Goal: Navigation & Orientation: Find specific page/section

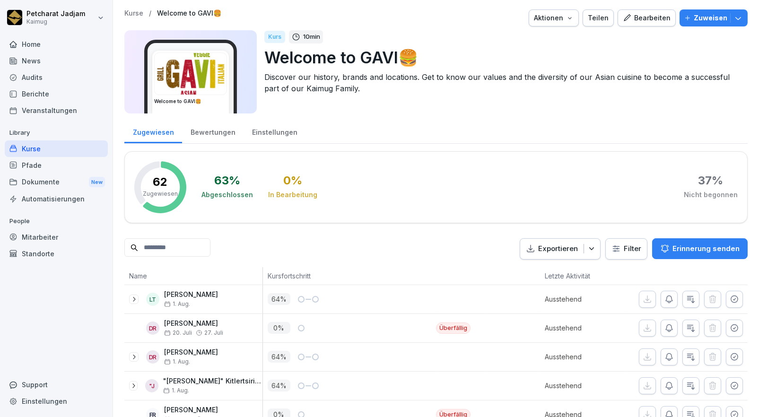
click at [64, 162] on div "Pfade" at bounding box center [56, 165] width 103 height 17
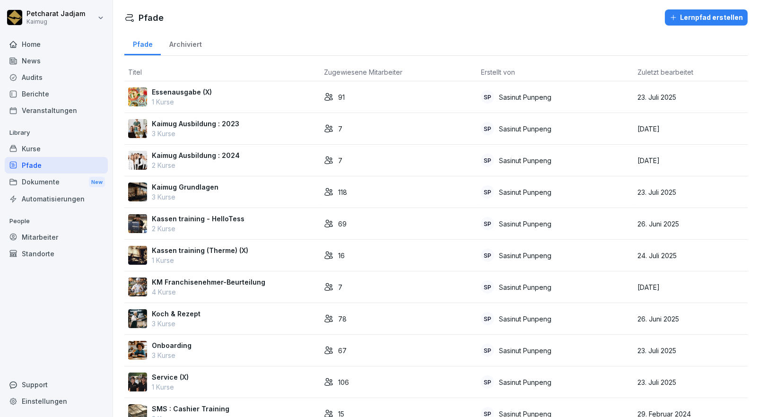
click at [191, 189] on p "Kaimug Grundlagen" at bounding box center [185, 187] width 67 height 10
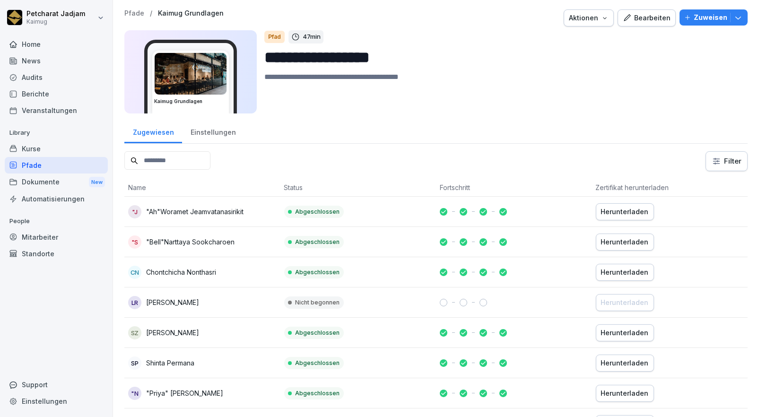
click at [222, 101] on h3 "Kaimug Grundlagen" at bounding box center [190, 101] width 73 height 7
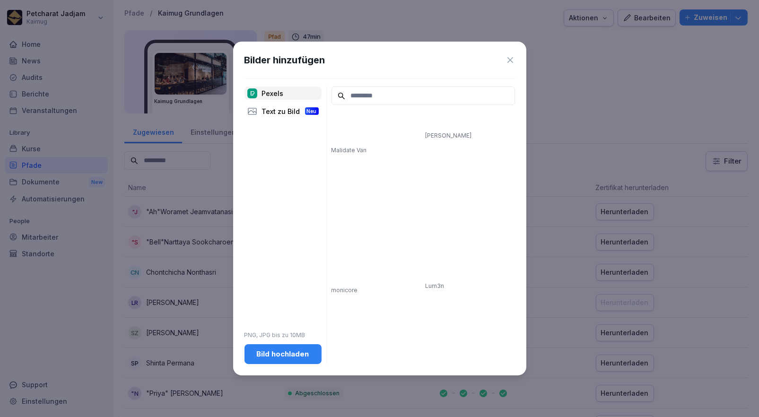
scroll to position [1147, 0]
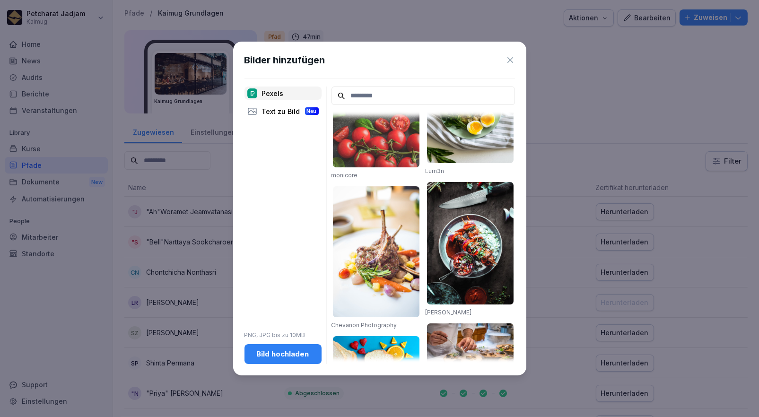
click at [508, 61] on icon at bounding box center [510, 59] width 9 height 9
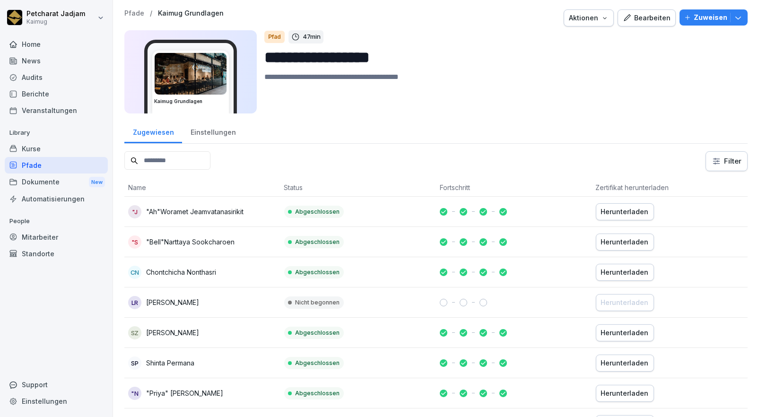
click at [65, 46] on div "Home" at bounding box center [56, 44] width 103 height 17
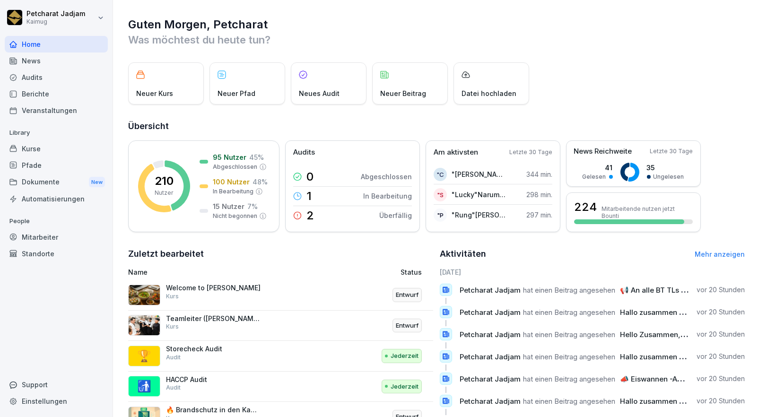
scroll to position [68, 0]
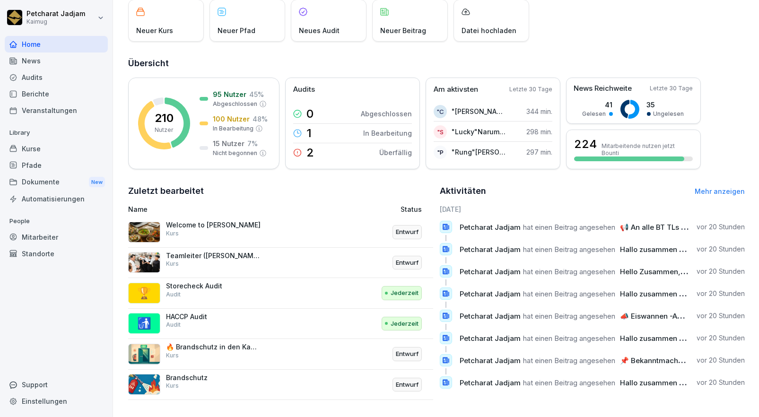
click at [168, 28] on p "Neuer Kurs" at bounding box center [154, 31] width 37 height 10
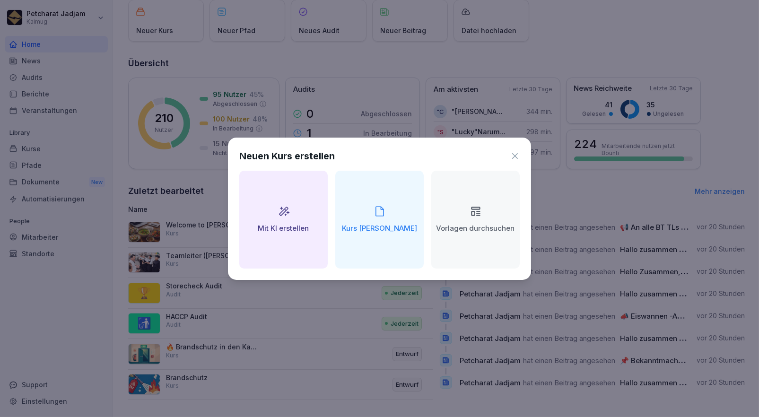
click at [514, 150] on div "Neuen Kurs erstellen" at bounding box center [379, 156] width 281 height 14
click at [515, 153] on icon at bounding box center [514, 155] width 9 height 9
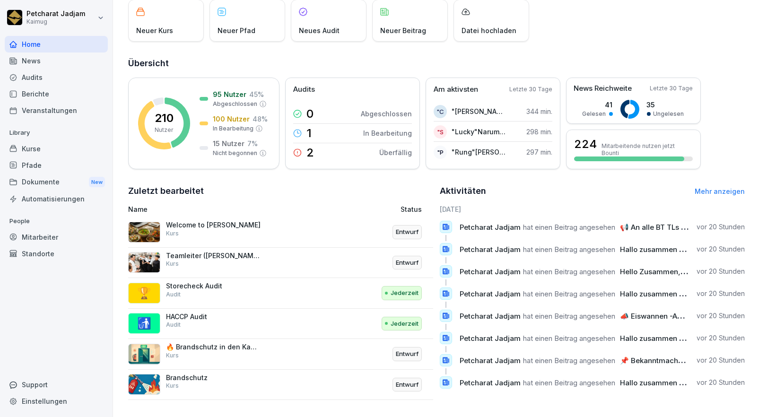
click at [38, 148] on div "Kurse" at bounding box center [56, 148] width 103 height 17
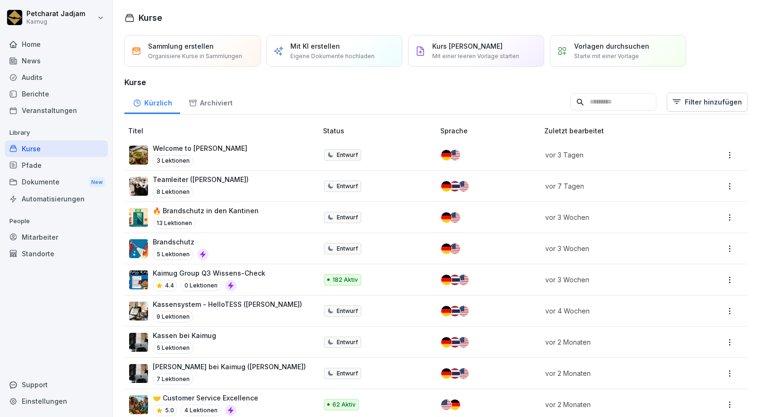
click at [727, 152] on html "Petcharat Jadjam Kaimug Home News Audits Berichte Veranstaltungen Library Kurse…" at bounding box center [379, 208] width 759 height 417
click at [245, 280] on div "4.4 0 Lektionen" at bounding box center [209, 285] width 113 height 11
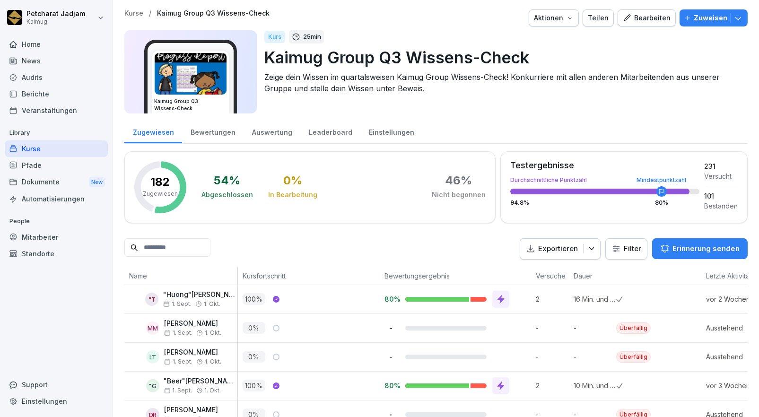
click at [570, 16] on icon "button" at bounding box center [570, 18] width 8 height 8
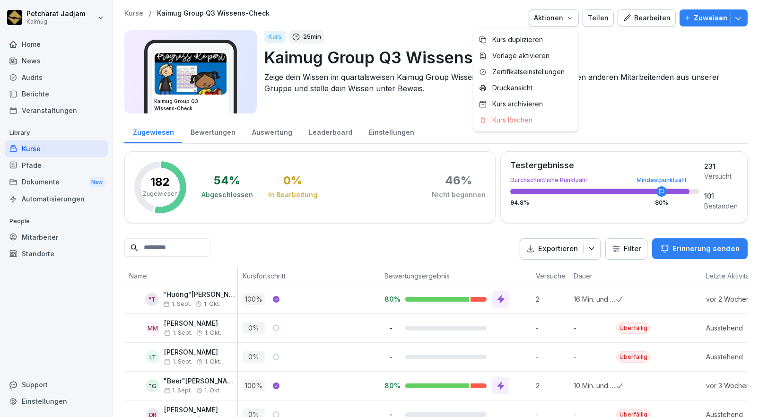
click at [570, 16] on icon "button" at bounding box center [570, 18] width 8 height 8
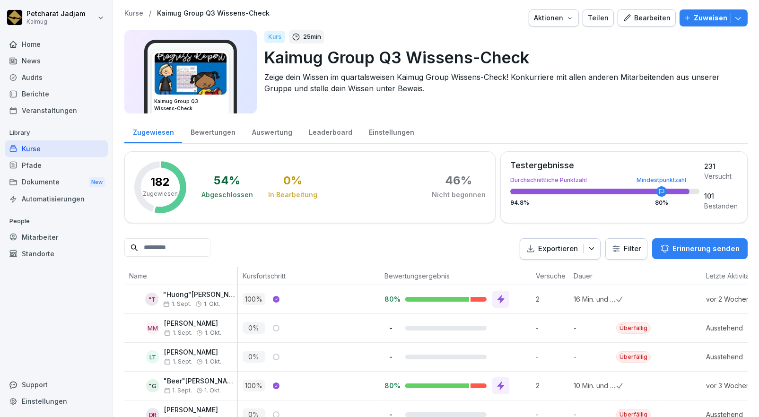
click at [220, 100] on h3 "Kaimug Group Q3 Wissens-Check" at bounding box center [190, 105] width 73 height 14
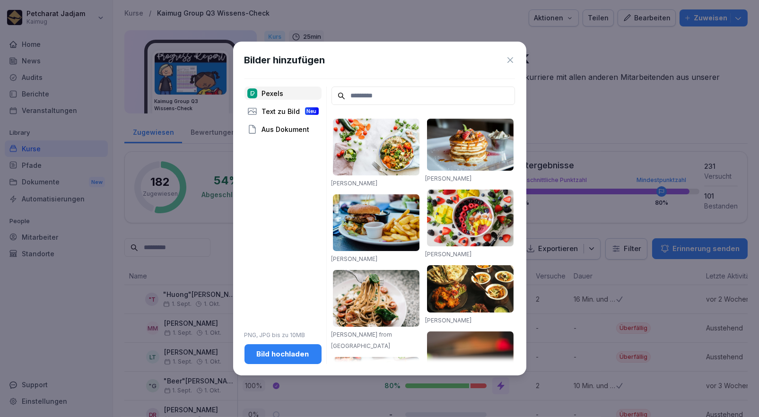
click at [511, 60] on icon at bounding box center [511, 60] width 6 height 6
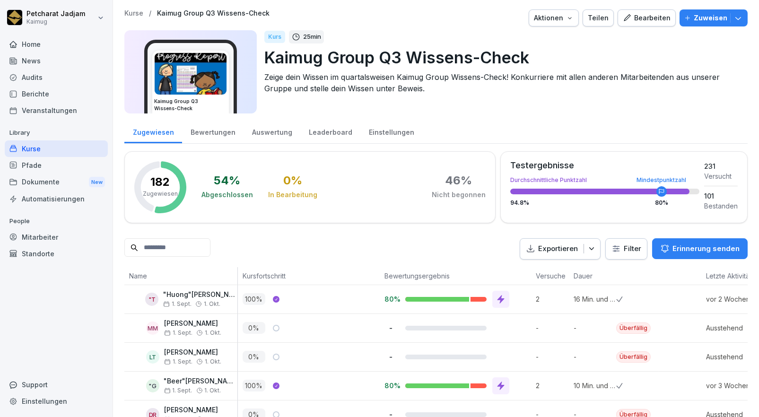
click at [208, 136] on div "Bewertungen" at bounding box center [212, 131] width 61 height 24
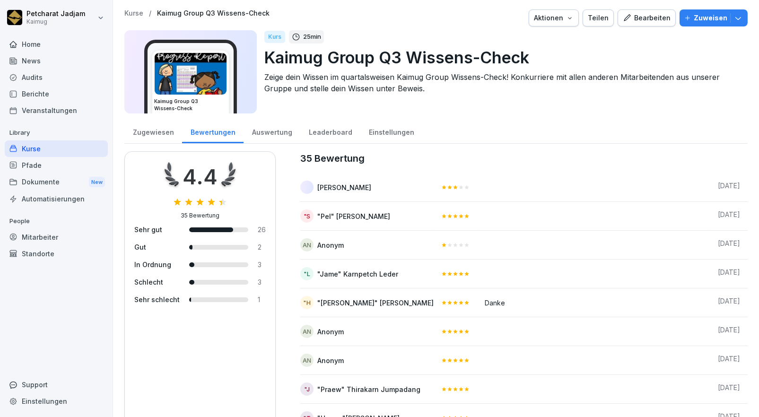
click at [265, 132] on div "Auswertung" at bounding box center [272, 131] width 57 height 24
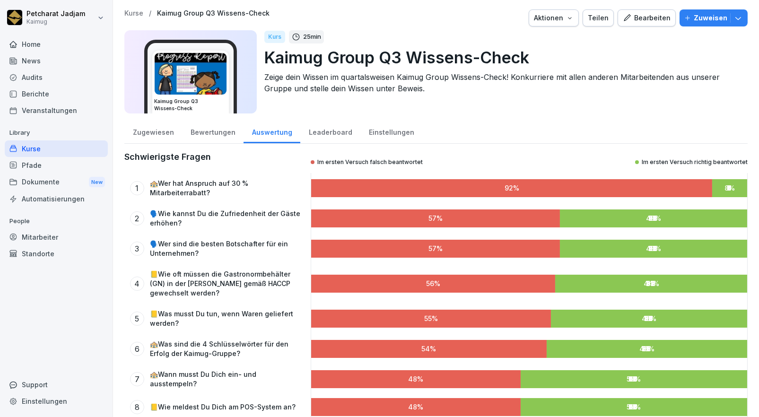
click at [340, 128] on div "Leaderboard" at bounding box center [330, 131] width 60 height 24
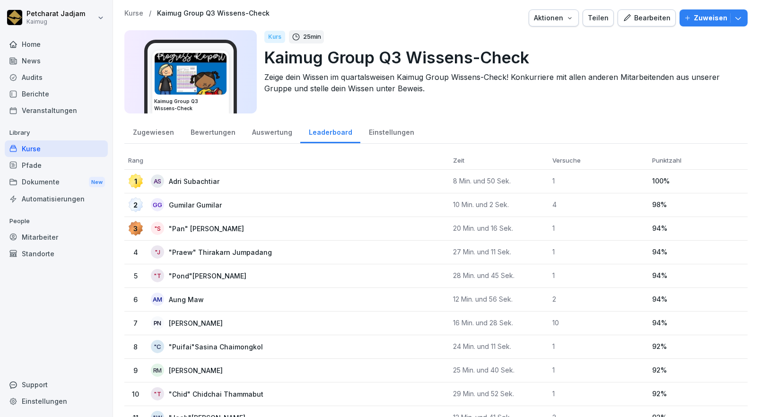
click at [388, 128] on div "Einstellungen" at bounding box center [391, 131] width 62 height 24
